Goal: Navigation & Orientation: Find specific page/section

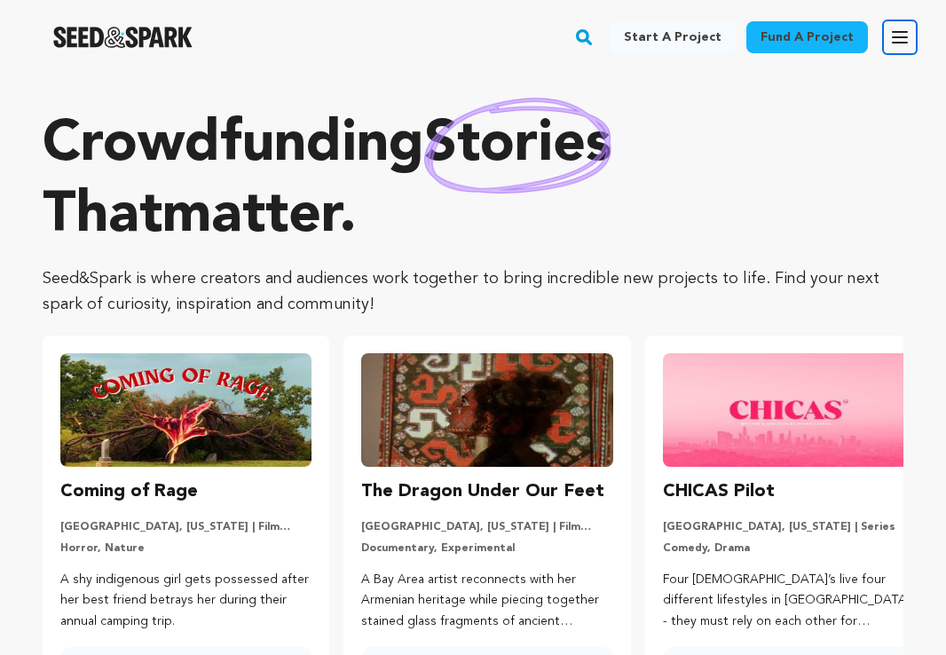
click at [899, 44] on icon "button" at bounding box center [899, 37] width 21 height 21
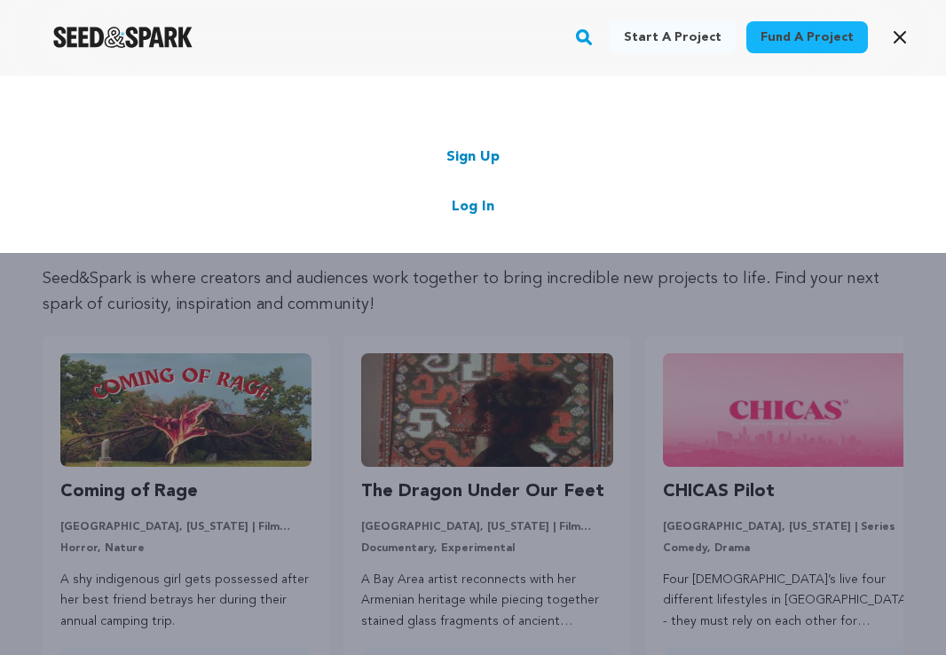
click at [477, 199] on link "Log In" at bounding box center [472, 206] width 43 height 21
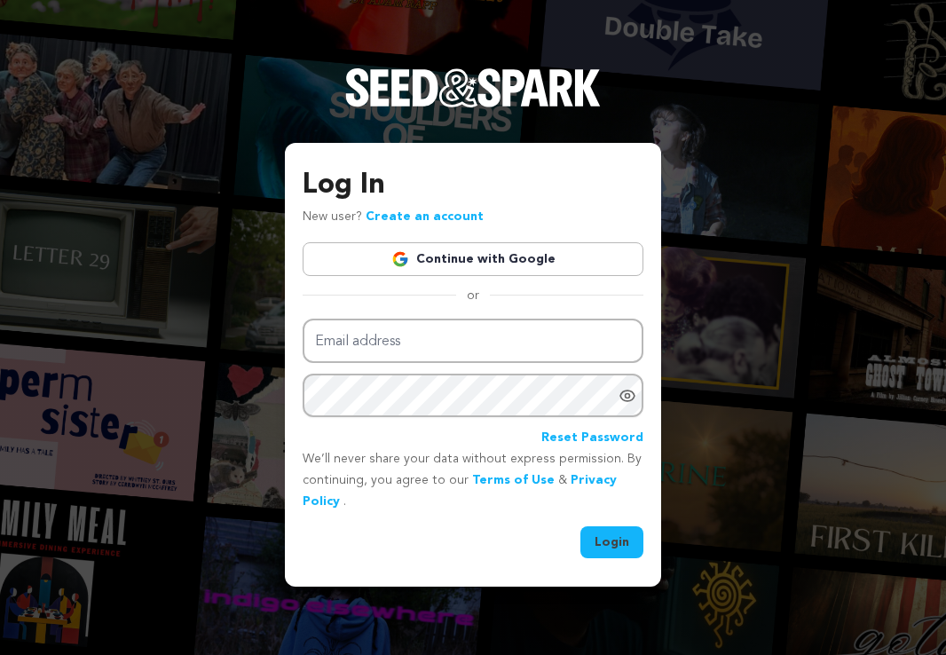
click at [498, 265] on link "Continue with Google" at bounding box center [472, 259] width 341 height 34
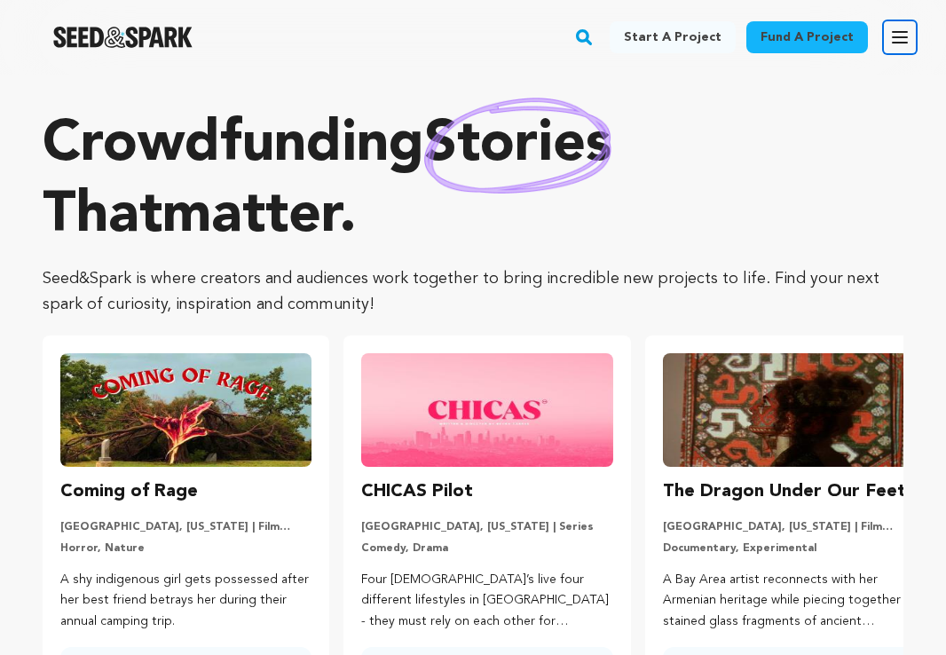
click at [905, 35] on icon "button" at bounding box center [899, 37] width 21 height 21
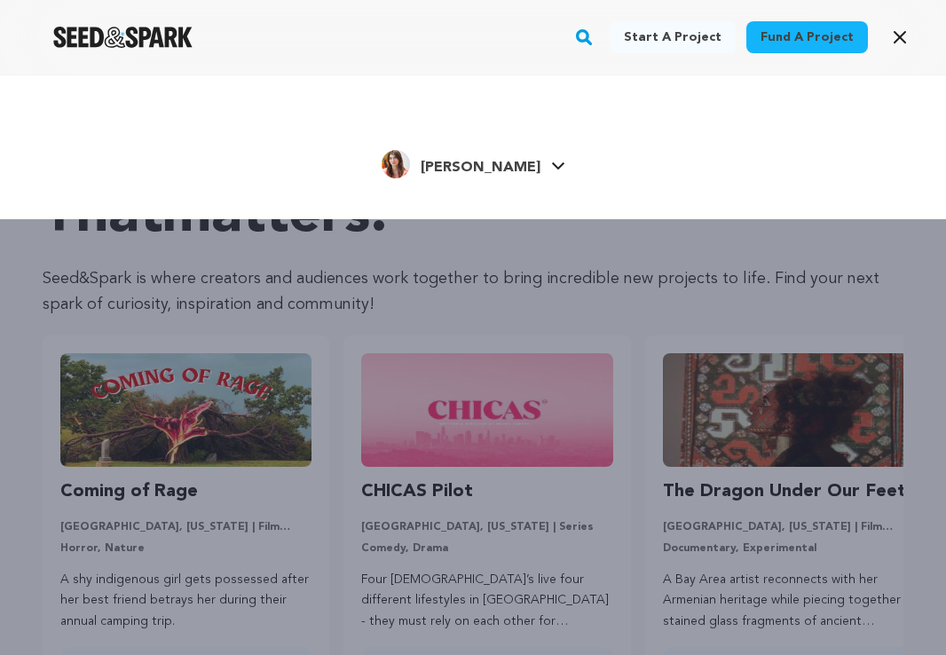
click at [471, 162] on span "[PERSON_NAME]" at bounding box center [480, 168] width 120 height 14
click at [476, 177] on h4 "[PERSON_NAME]" at bounding box center [480, 167] width 120 height 21
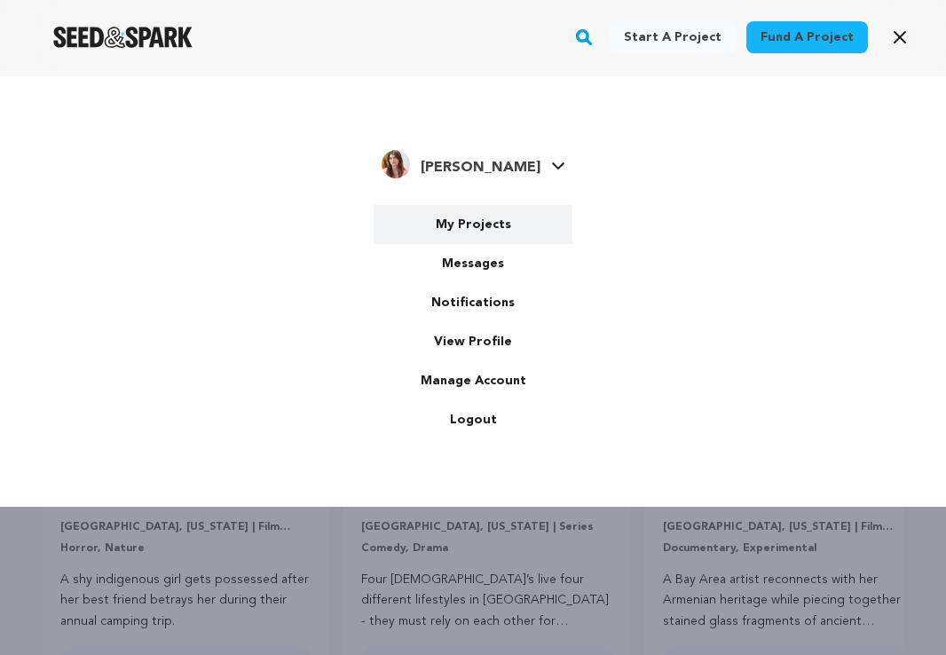
click at [476, 228] on link "My Projects" at bounding box center [472, 224] width 199 height 39
